Goal: Information Seeking & Learning: Learn about a topic

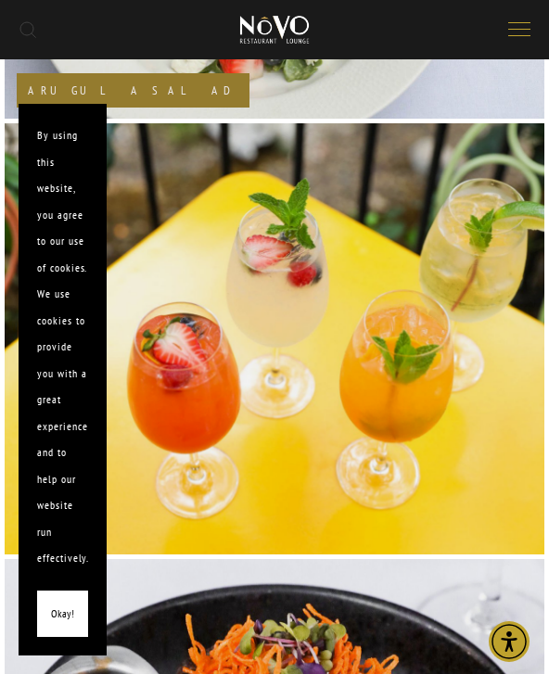
scroll to position [2440, 0]
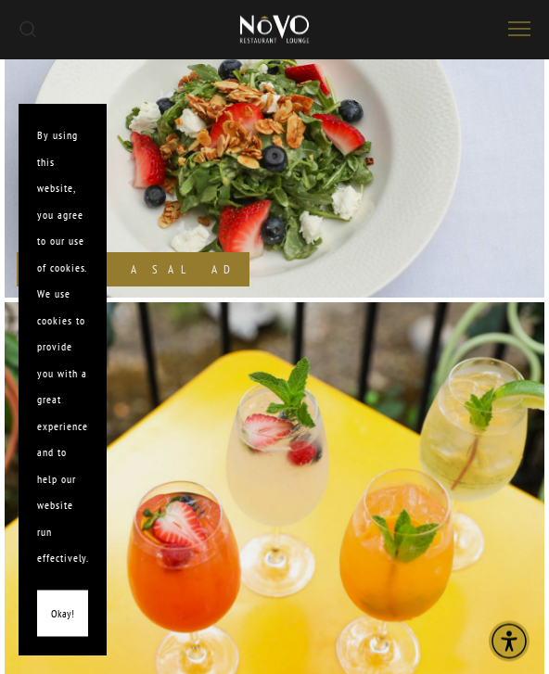
click at [66, 620] on span "Okay!" at bounding box center [62, 614] width 23 height 27
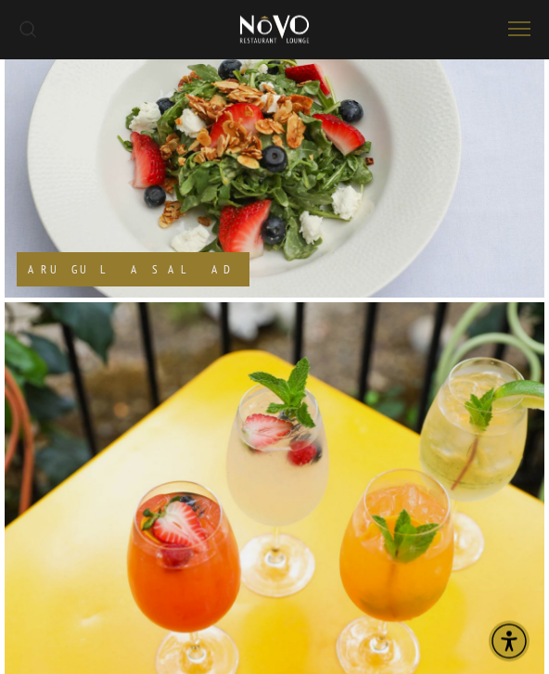
scroll to position [2441, 0]
click at [520, 35] on icon "Open navigation menu" at bounding box center [519, 29] width 22 height 17
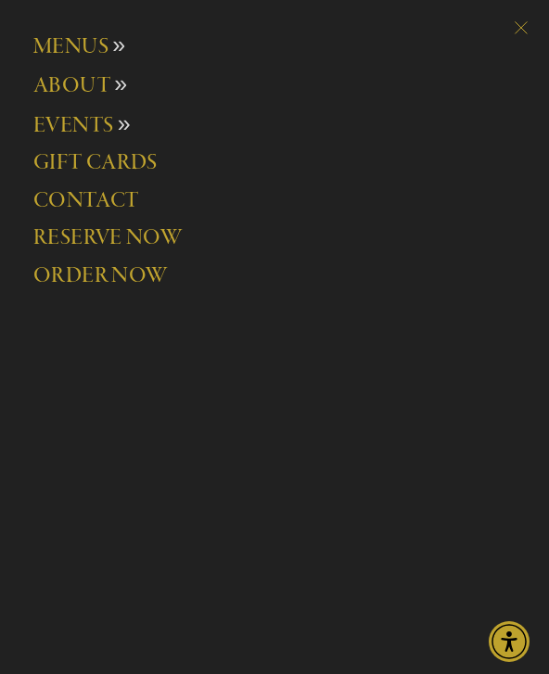
click at [83, 46] on span "MENUS" at bounding box center [70, 46] width 75 height 27
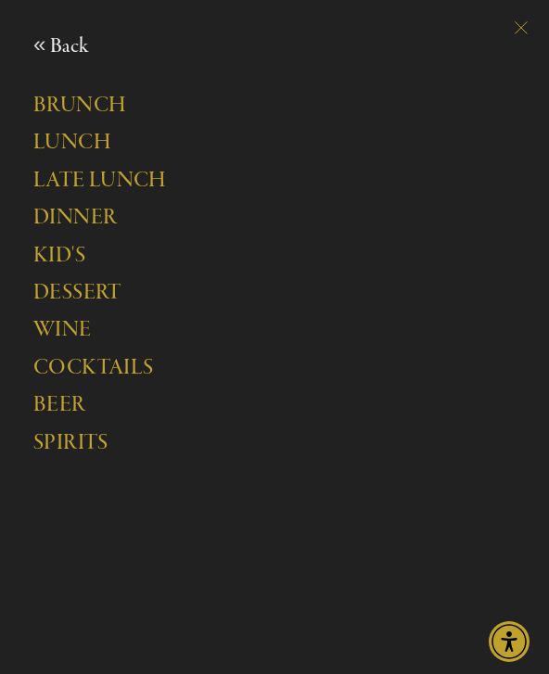
click at [149, 181] on link "LATE LUNCH" at bounding box center [246, 187] width 426 height 37
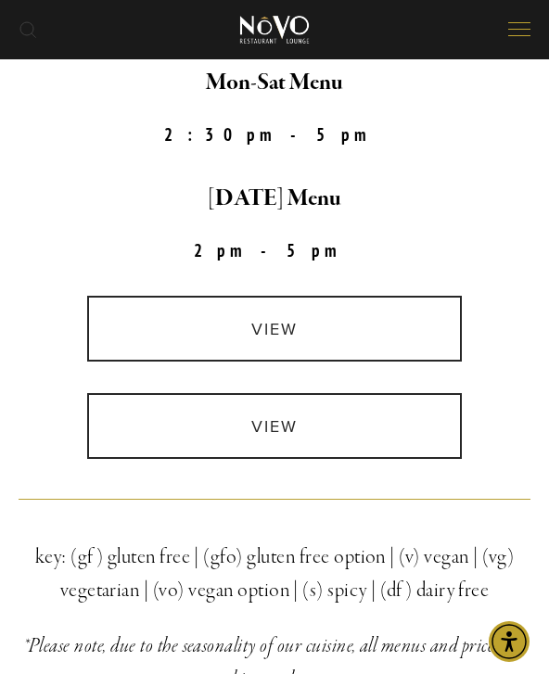
scroll to position [294, 0]
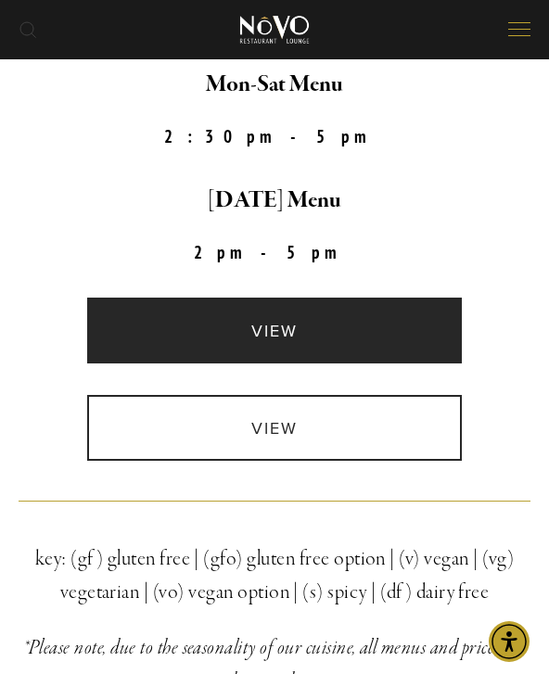
click at [284, 335] on link "view" at bounding box center [273, 330] width 373 height 66
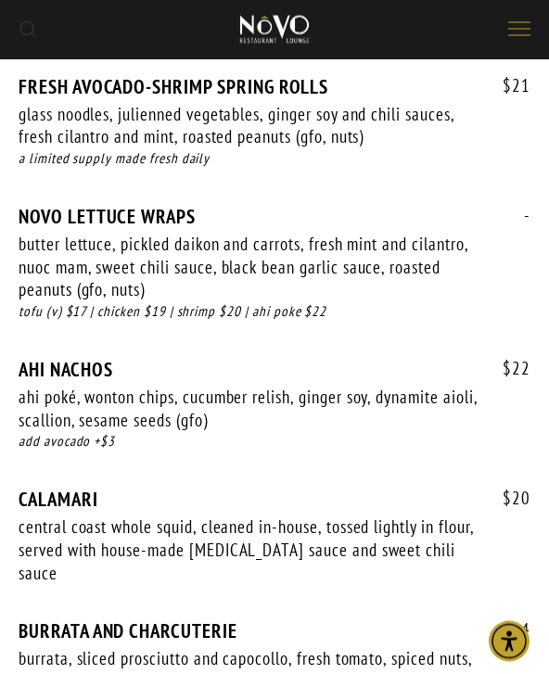
scroll to position [1047, 0]
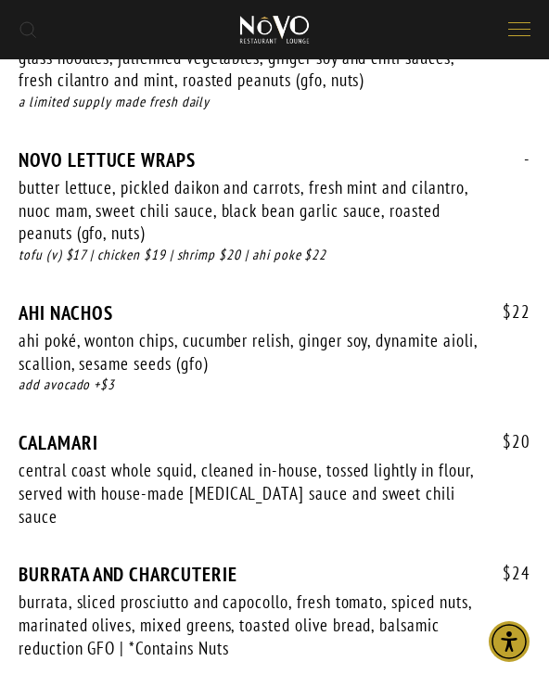
click at [32, 191] on div "butter lettuce, pickled daikon and carrots, fresh mint and cilantro, nuoc mam, …" at bounding box center [248, 210] width 459 height 69
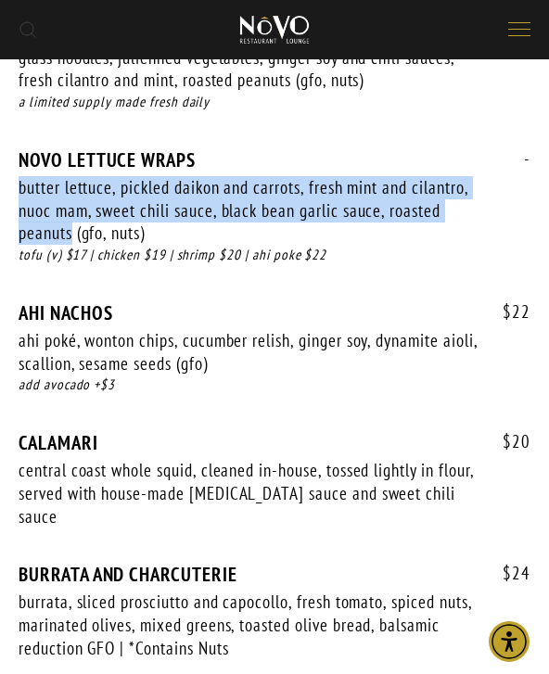
copy div "butter lettuce, pickled daikon and carrots, fresh mint and cilantro, nuoc mam, …"
click at [285, 274] on div "- NOVO LETTUCE WRAPS butter lettuce, pickled daikon and carrots, fresh mint and…" at bounding box center [275, 224] width 512 height 153
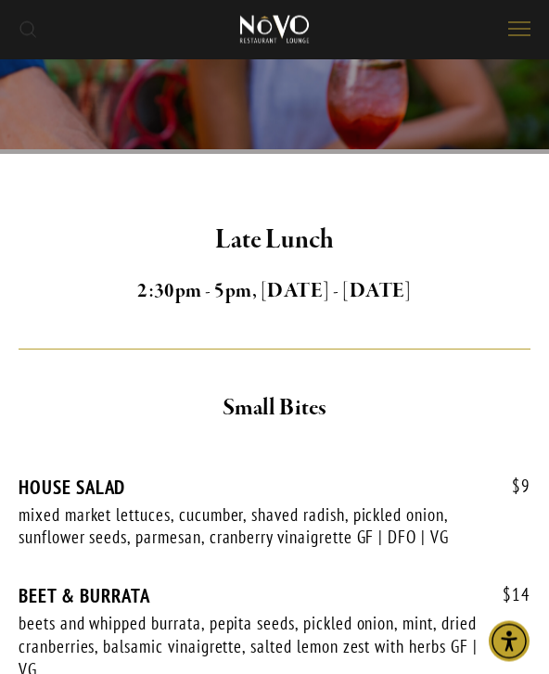
scroll to position [0, 0]
